Goal: Task Accomplishment & Management: Use online tool/utility

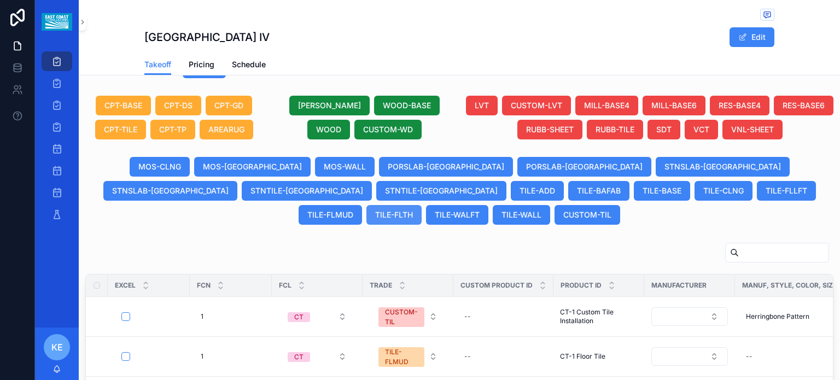
scroll to position [547, 0]
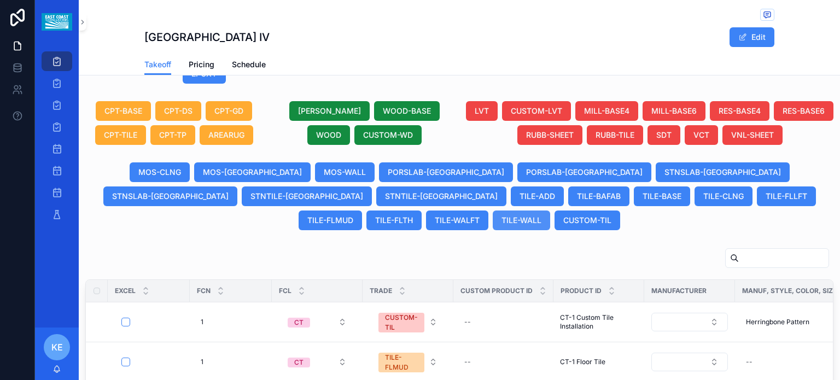
click at [541, 215] on span "TILE-WALL" at bounding box center [521, 220] width 40 height 11
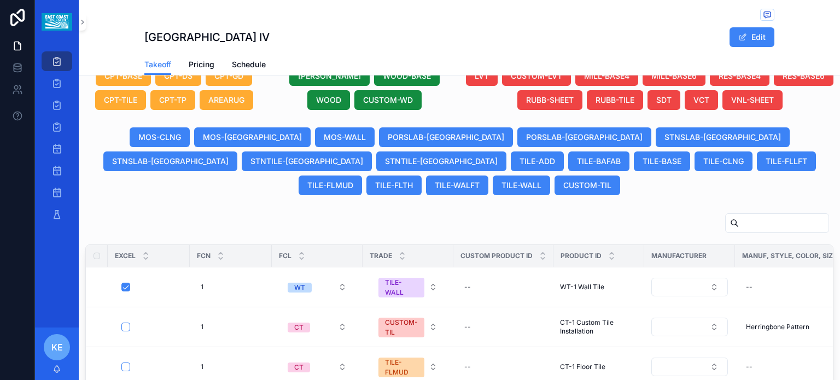
scroll to position [621, 0]
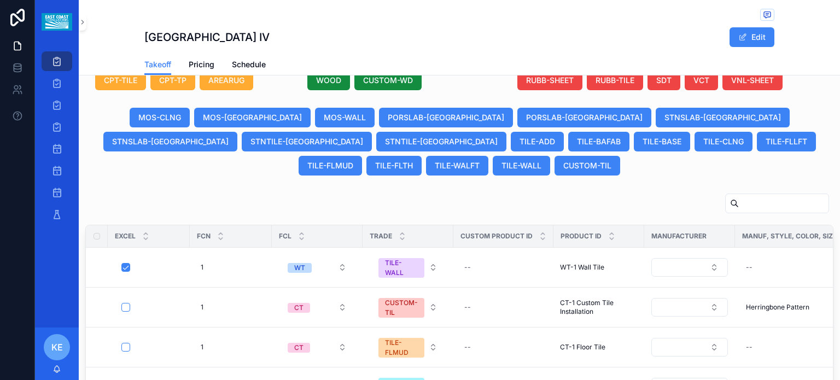
click at [249, 379] on html "Projects Bid Post Award Install Bid Calendar Post Award Calendar Install Calend…" at bounding box center [420, 190] width 840 height 380
click at [324, 196] on div "scrollable content" at bounding box center [459, 205] width 748 height 25
click at [222, 259] on div "1 1" at bounding box center [230, 267] width 69 height 17
click button "scrollable content" at bounding box center [334, 268] width 13 height 13
click at [341, 258] on button "WT" at bounding box center [317, 268] width 77 height 20
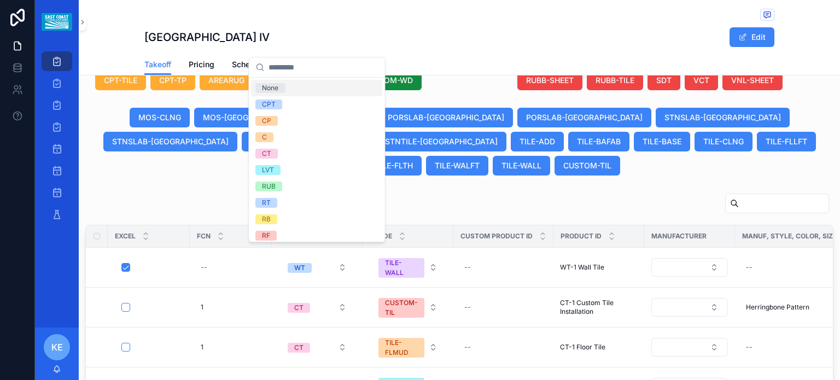
click at [276, 87] on div "[PERSON_NAME]-BASE [PERSON_NAME] CUSTOM-WD" at bounding box center [364, 68] width 177 height 44
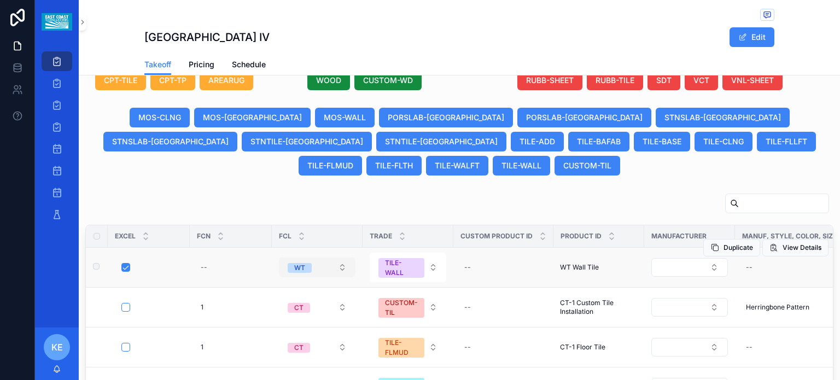
click at [340, 258] on button "WT" at bounding box center [317, 268] width 77 height 20
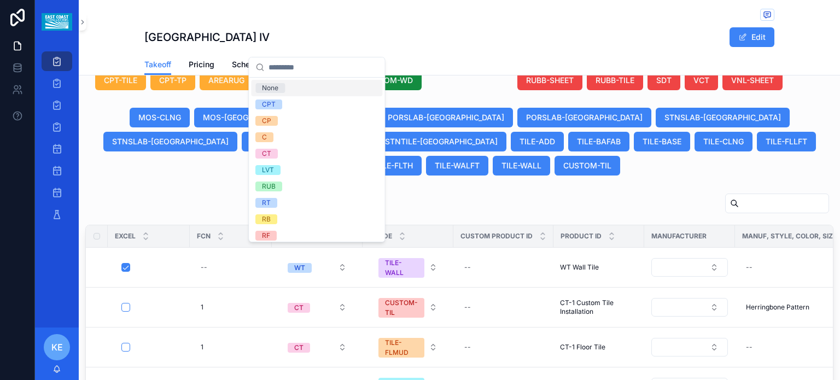
click at [277, 86] on div "None" at bounding box center [270, 88] width 16 height 10
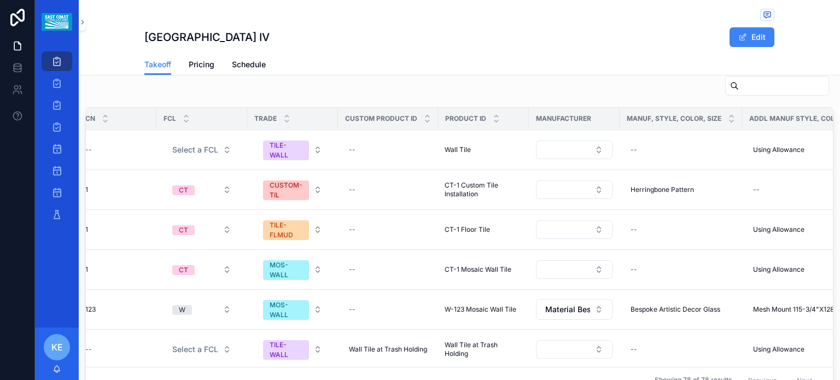
scroll to position [0, 0]
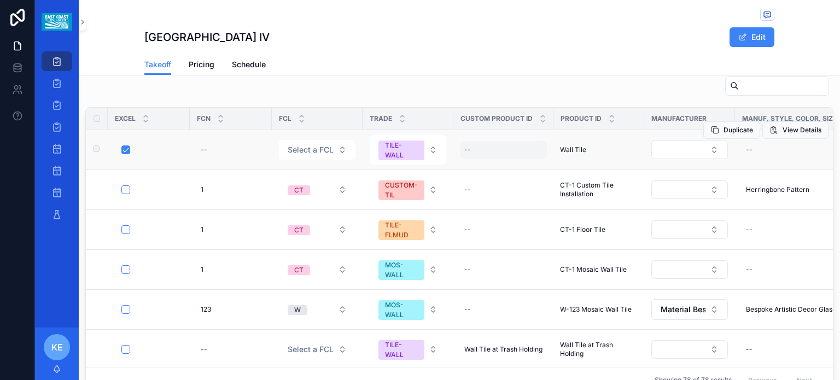
click at [499, 141] on div "--" at bounding box center [503, 149] width 87 height 17
type input "**********"
click button "scrollable content" at bounding box center [598, 150] width 13 height 13
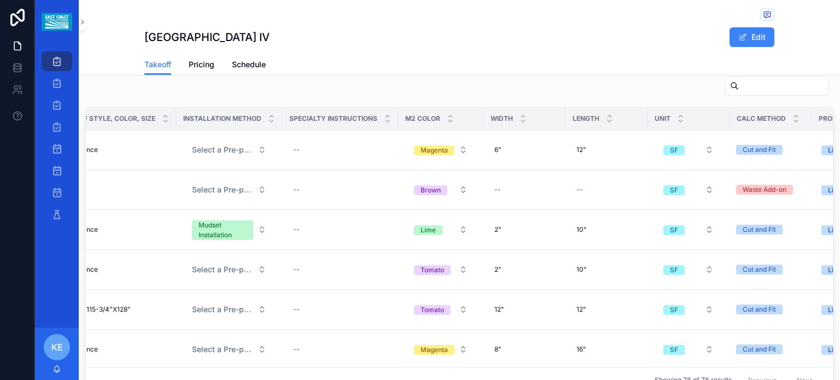
scroll to position [0, 893]
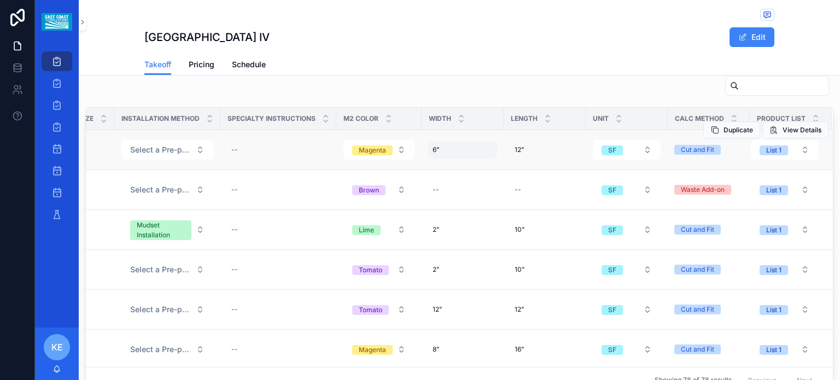
click at [437, 141] on div "6" 6"" at bounding box center [462, 149] width 69 height 17
type input "*"
type input "**"
click button "scrollable content" at bounding box center [553, 150] width 13 height 13
click at [515, 142] on div "12" 12"" at bounding box center [544, 149] width 69 height 17
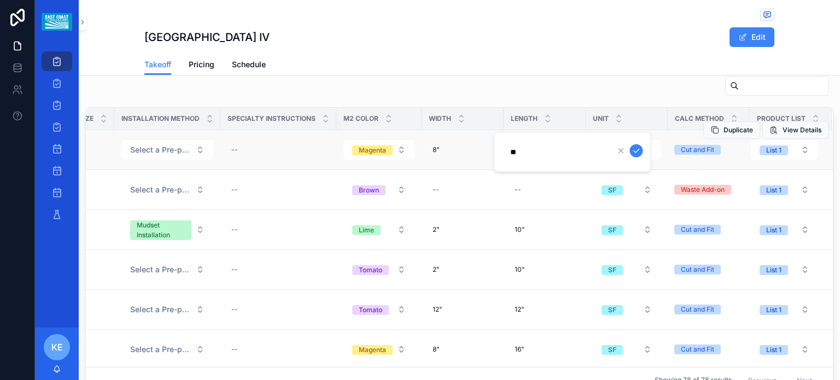
type input "***"
click button "scrollable content" at bounding box center [635, 150] width 13 height 13
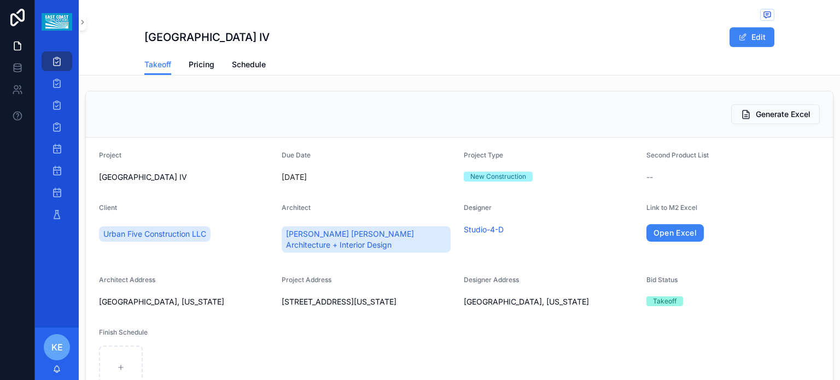
scroll to position [0, 0]
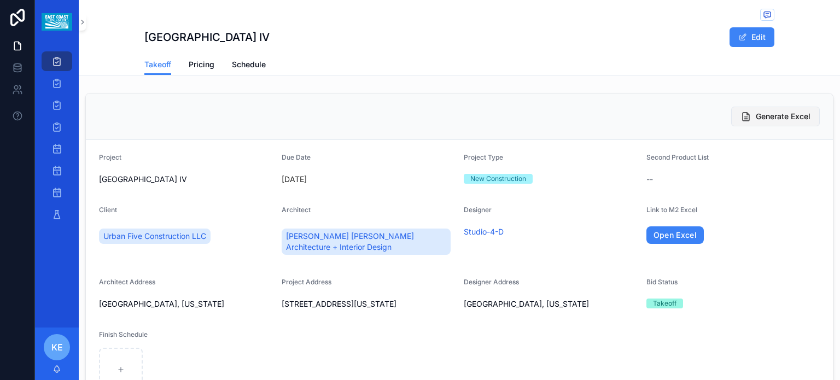
click at [746, 112] on button "Generate Excel" at bounding box center [775, 117] width 89 height 20
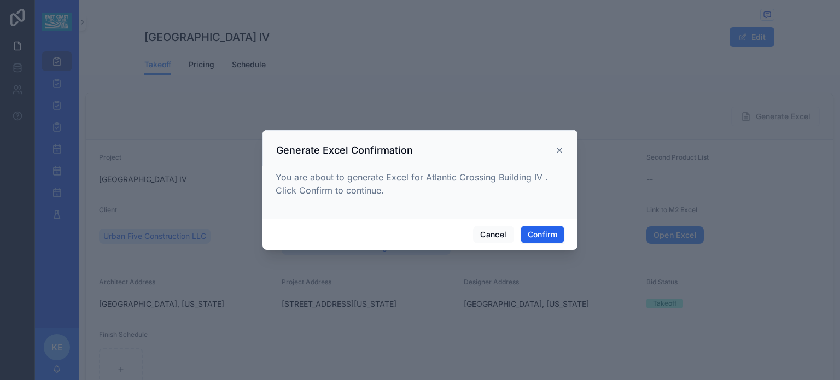
click at [529, 236] on button "Confirm" at bounding box center [542, 234] width 44 height 17
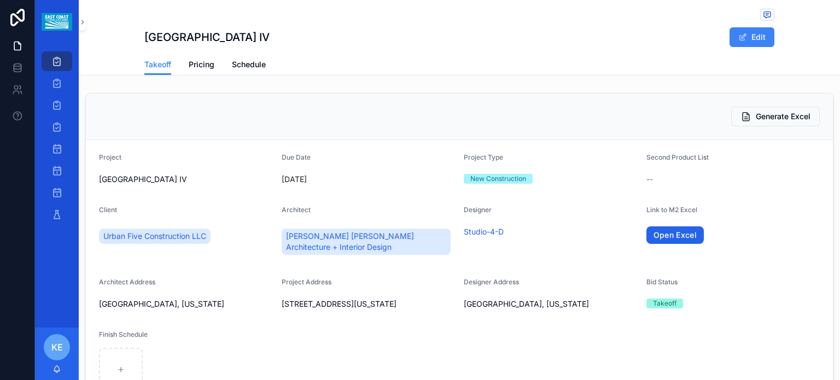
click at [650, 238] on link "Open Excel" at bounding box center [675, 234] width 58 height 17
